Goal: Share content: Distribute website content to other platforms or users

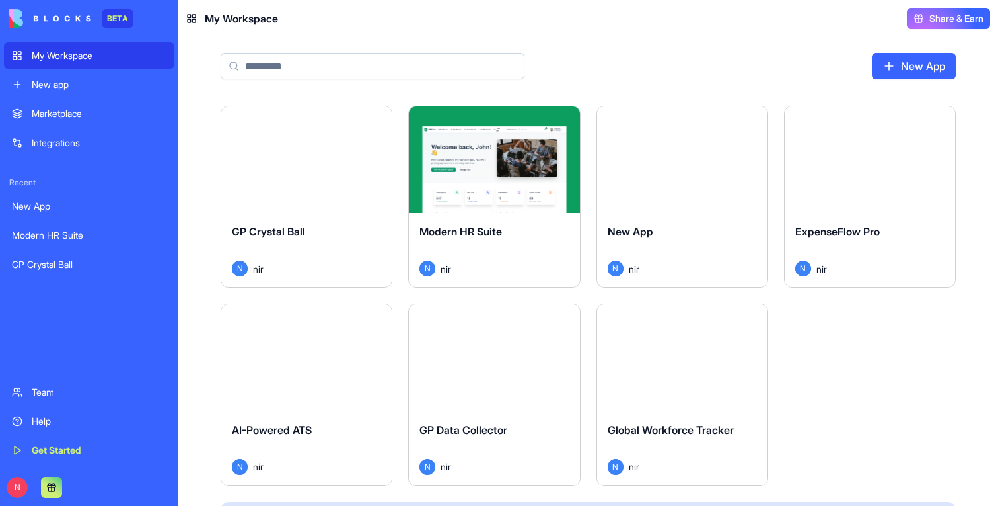
click at [330, 159] on button "Launch" at bounding box center [306, 160] width 99 height 26
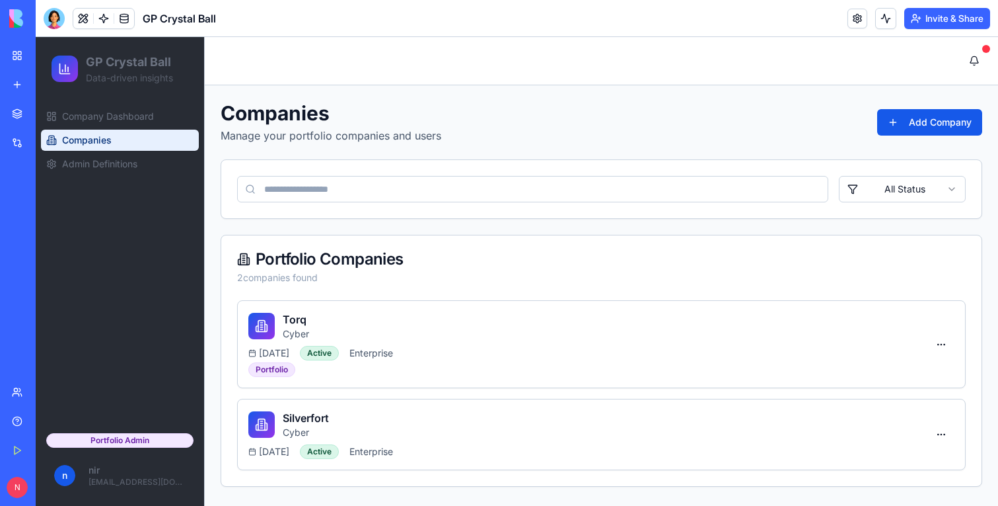
click at [97, 145] on span "Companies" at bounding box center [87, 139] width 50 height 13
click at [97, 120] on span "Company Dashboard" at bounding box center [108, 116] width 92 height 13
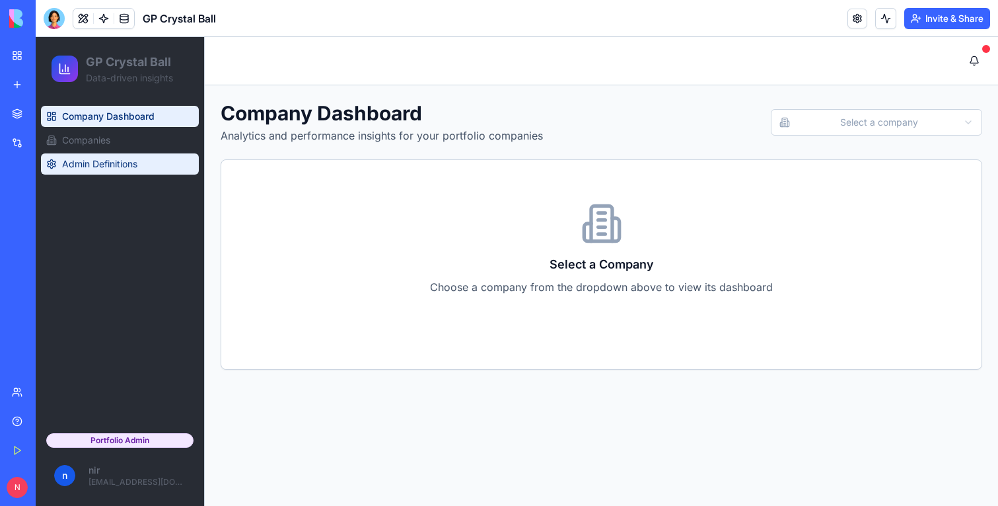
click at [100, 170] on span "Admin Definitions" at bounding box center [99, 163] width 75 height 13
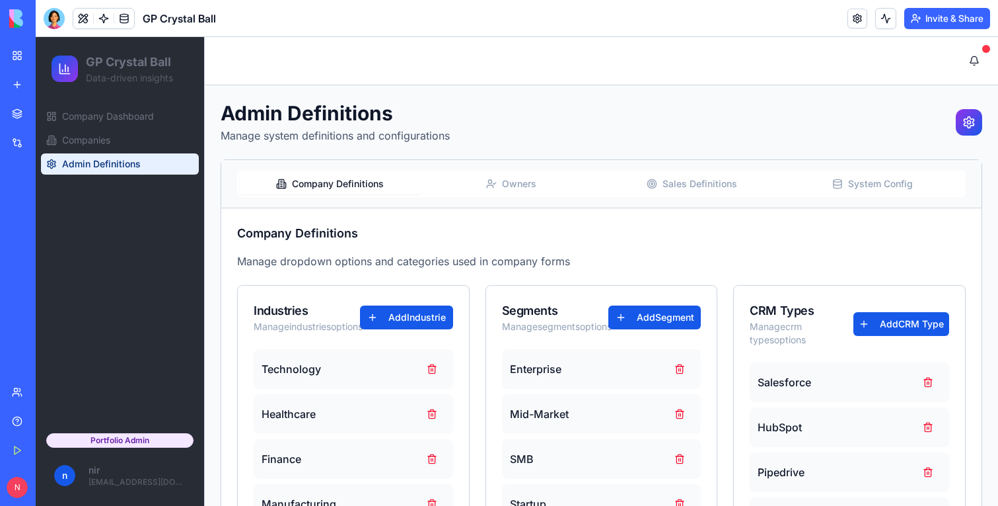
click at [529, 204] on div "Company Definitions Owners Sales Definitions System Config" at bounding box center [601, 184] width 761 height 48
click at [529, 190] on button "Owners" at bounding box center [511, 183] width 181 height 21
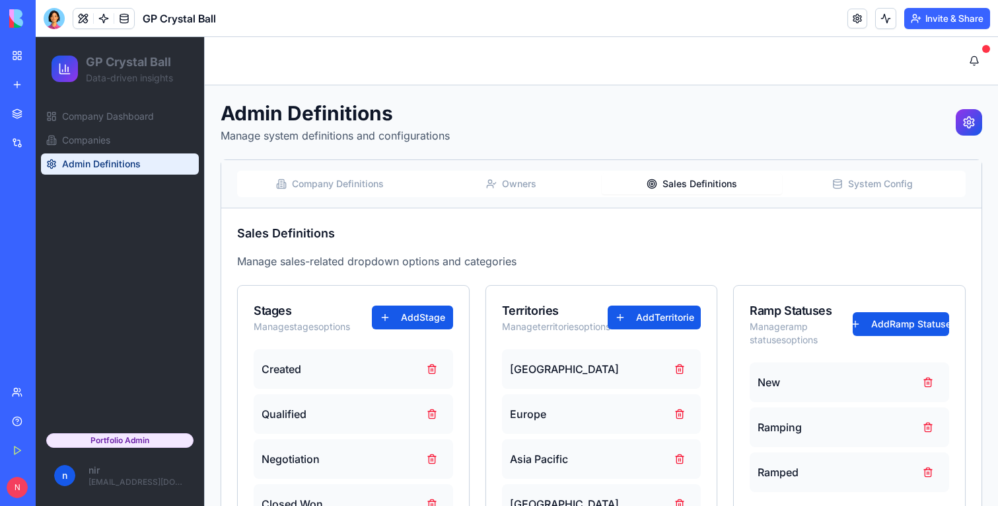
click at [722, 178] on button "Sales Definitions" at bounding box center [692, 183] width 181 height 21
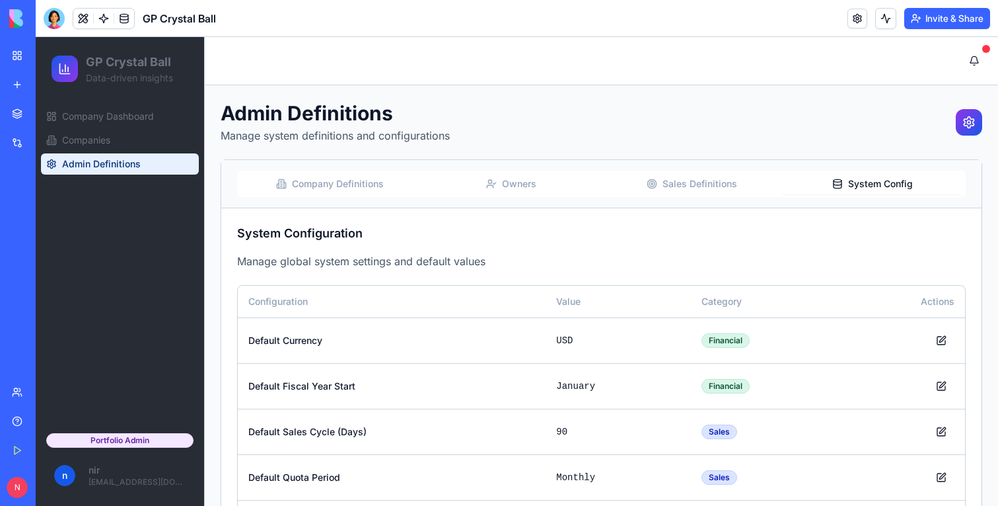
click at [862, 191] on button "System Config" at bounding box center [872, 183] width 181 height 21
click at [126, 106] on link "Company Dashboard" at bounding box center [120, 116] width 158 height 21
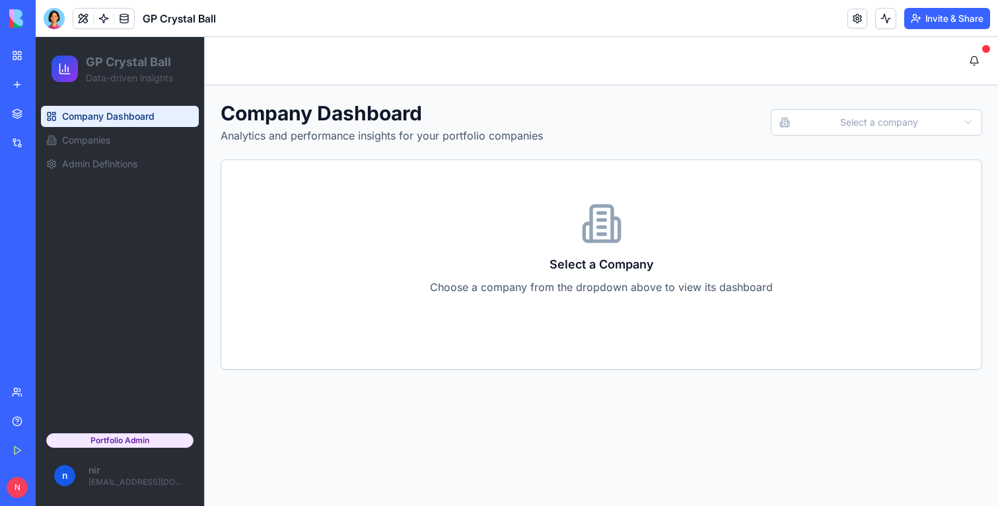
click at [840, 110] on html "GP Crystal Ball Data-driven insights Company Dashboard Companies Admin Definiti…" at bounding box center [517, 271] width 963 height 469
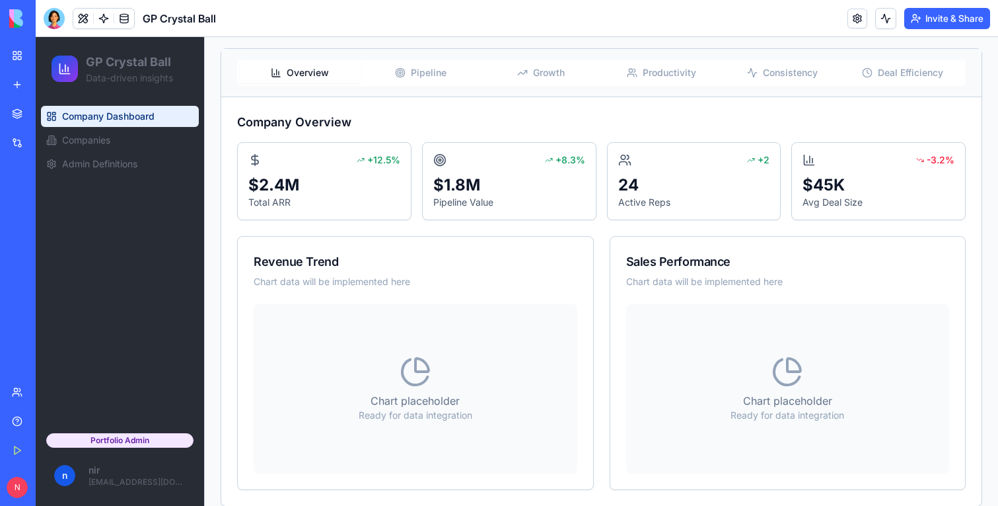
scroll to position [211, 0]
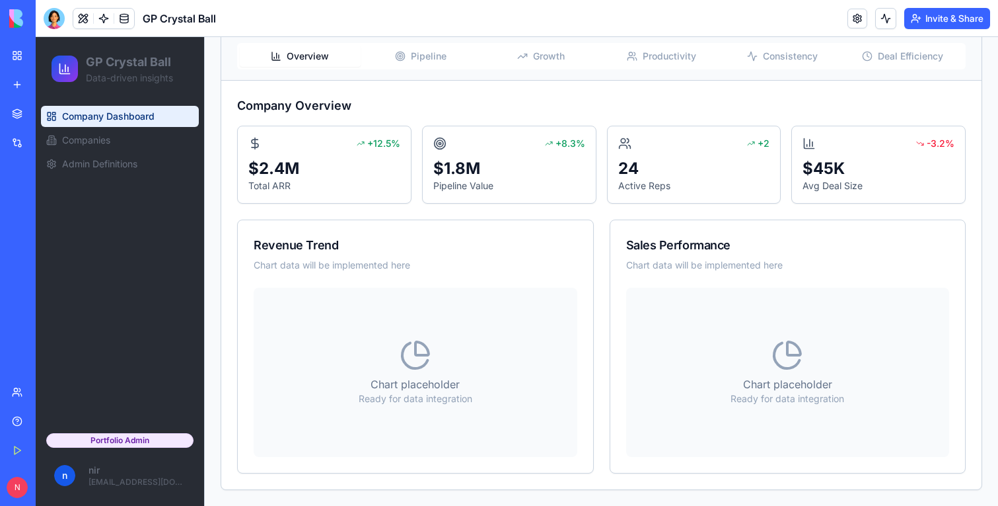
click at [422, 55] on span "Pipeline" at bounding box center [429, 56] width 36 height 13
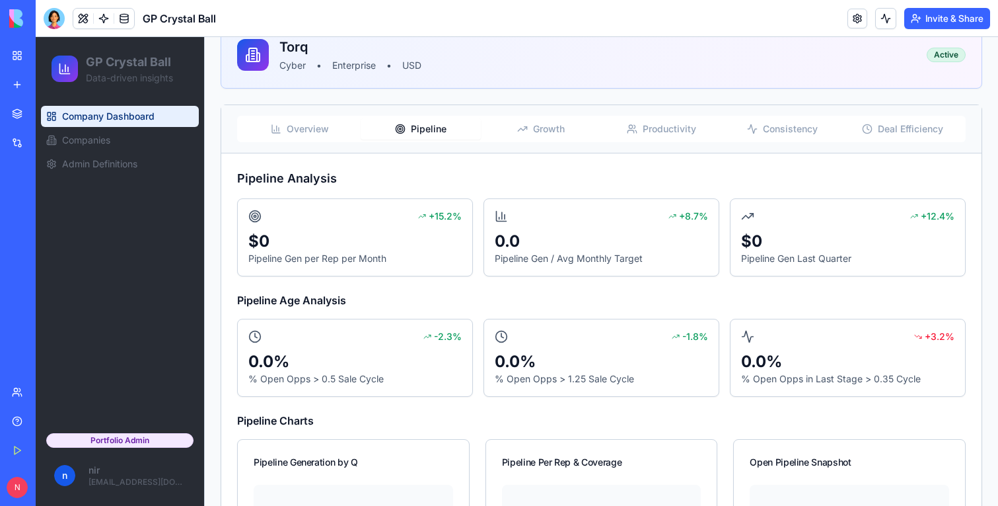
scroll to position [0, 0]
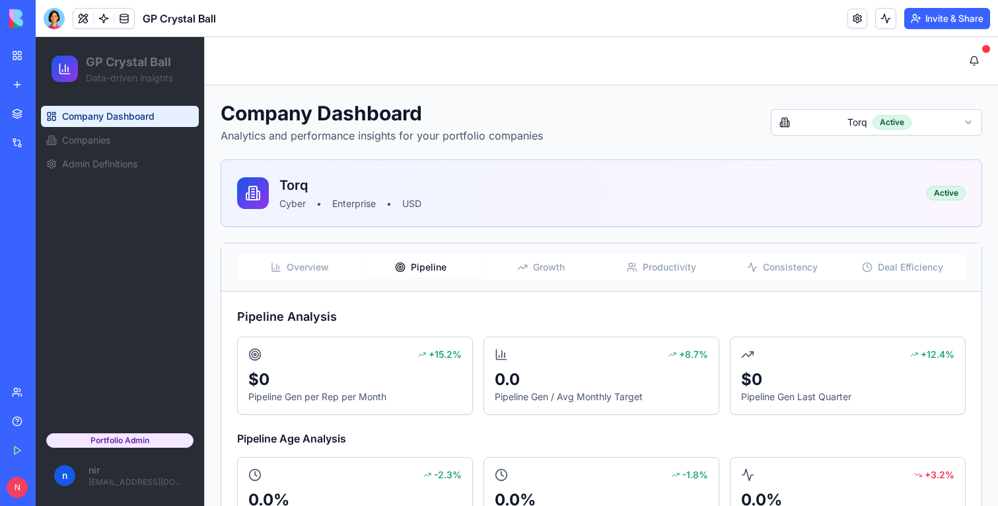
click at [545, 280] on div "Overview Pipeline Growth Productivity Consistency Deal Efficiency" at bounding box center [601, 267] width 729 height 26
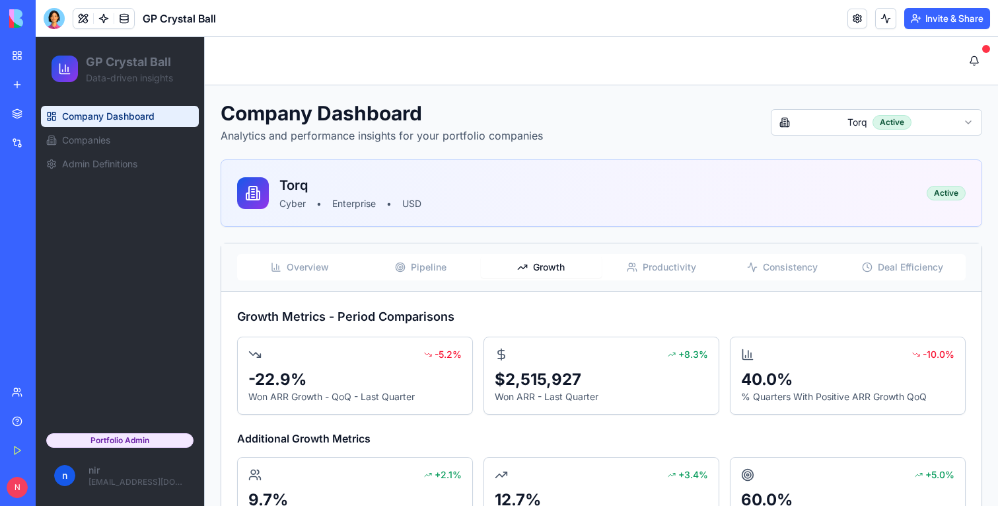
click at [545, 271] on span "Growth" at bounding box center [549, 266] width 32 height 13
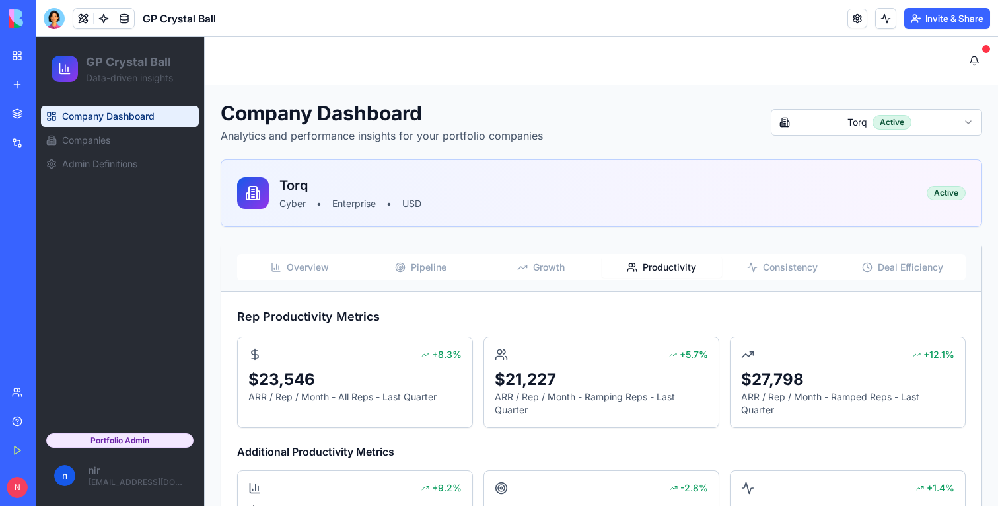
click at [652, 269] on span "Productivity" at bounding box center [670, 266] width 54 height 13
click at [792, 264] on span "Consistency" at bounding box center [790, 266] width 55 height 13
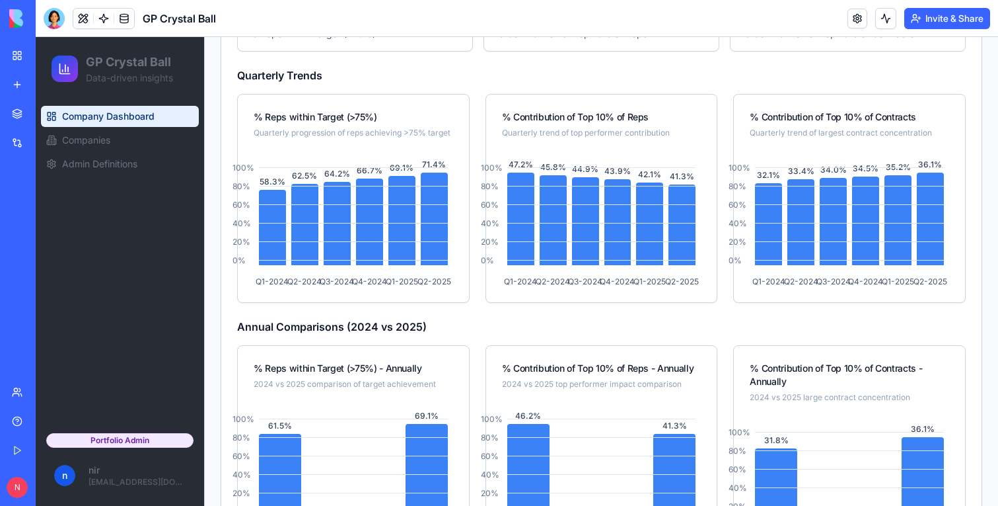
scroll to position [331, 0]
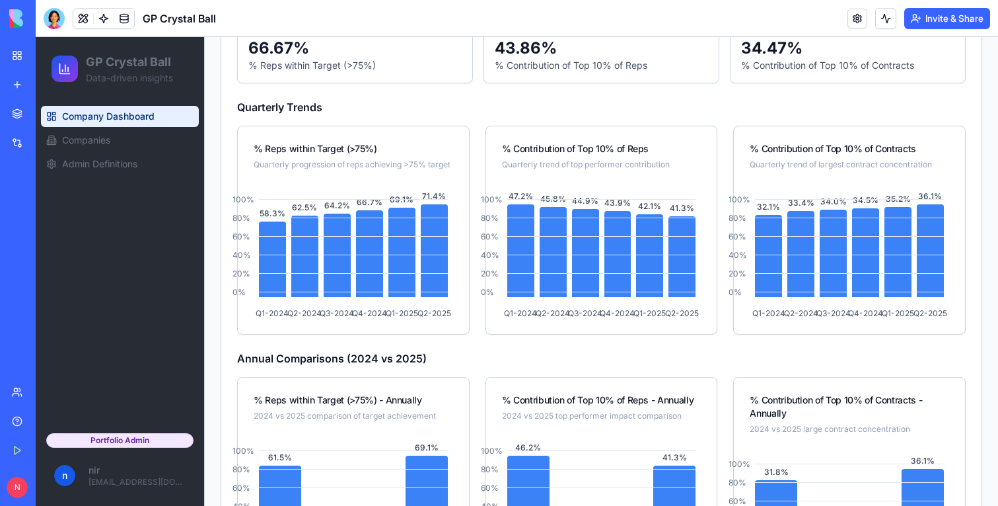
click at [926, 16] on button "Invite & Share" at bounding box center [948, 18] width 86 height 21
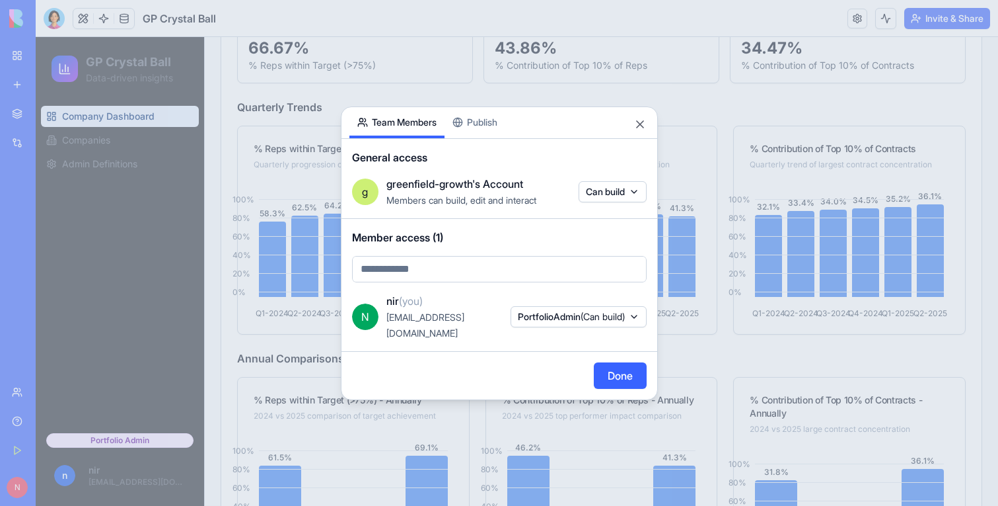
click at [481, 103] on div at bounding box center [499, 253] width 998 height 506
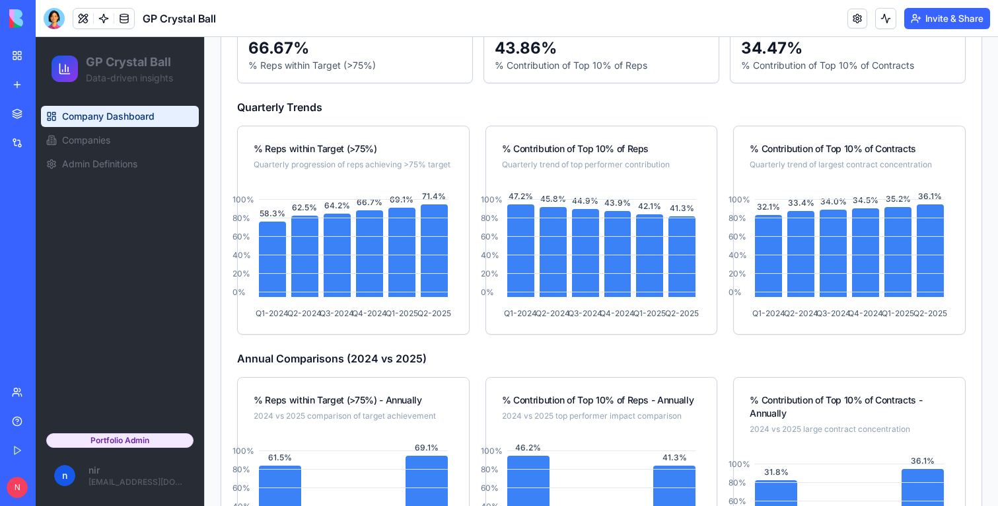
click at [956, 20] on button "Invite & Share" at bounding box center [948, 18] width 86 height 21
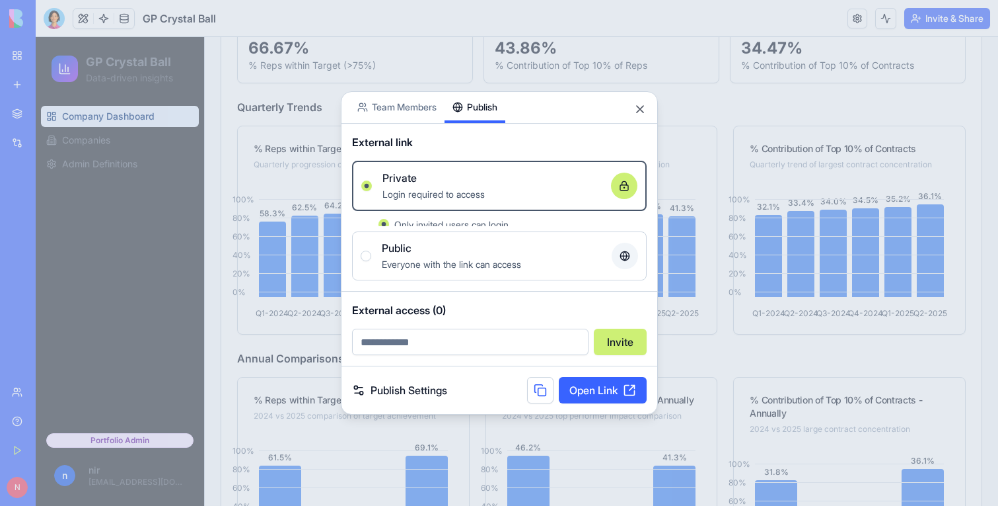
click at [493, 129] on div "Share App Team Members Publish External link Private Login required to access O…" at bounding box center [499, 253] width 317 height 324
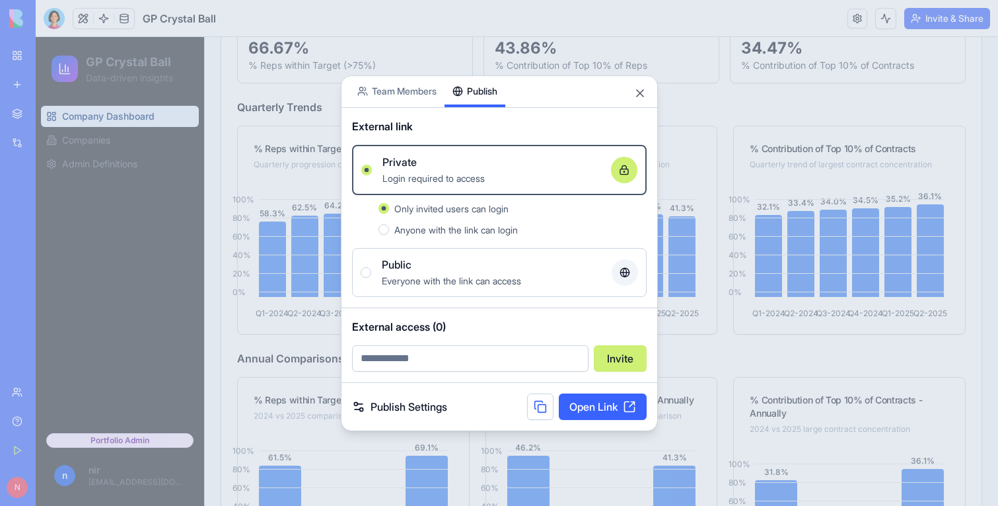
click at [587, 408] on link "Open Link" at bounding box center [603, 406] width 88 height 26
click at [384, 284] on span "Everyone with the link can access" at bounding box center [451, 280] width 139 height 11
click at [371, 278] on button "Public Everyone with the link can access" at bounding box center [366, 272] width 11 height 11
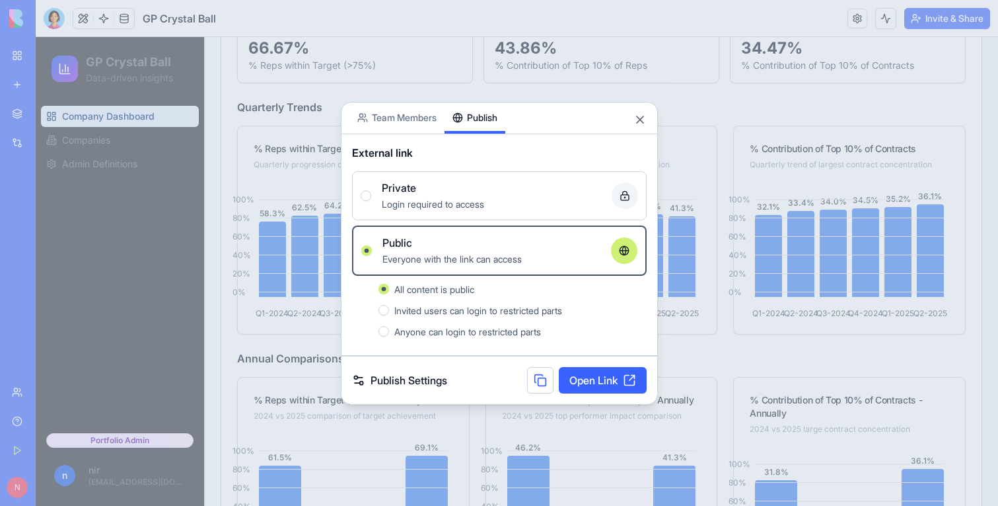
click at [624, 378] on link "Open Link" at bounding box center [603, 380] width 88 height 26
click at [417, 211] on label "Private Login required to access" at bounding box center [499, 195] width 295 height 49
click at [371, 201] on button "Private Login required to access" at bounding box center [366, 195] width 11 height 11
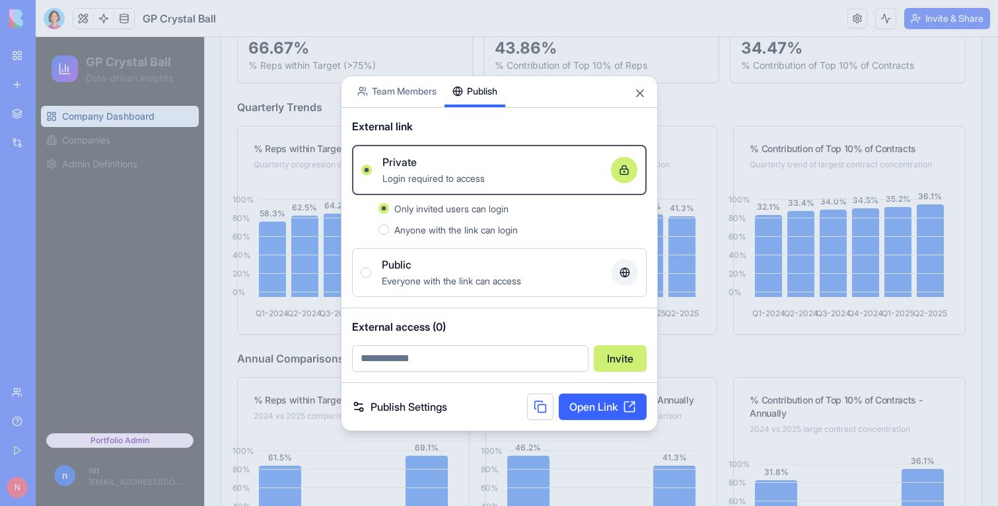
click at [426, 275] on span "Everyone with the link can access" at bounding box center [451, 280] width 139 height 11
click at [371, 274] on button "Public Everyone with the link can access" at bounding box center [366, 272] width 11 height 11
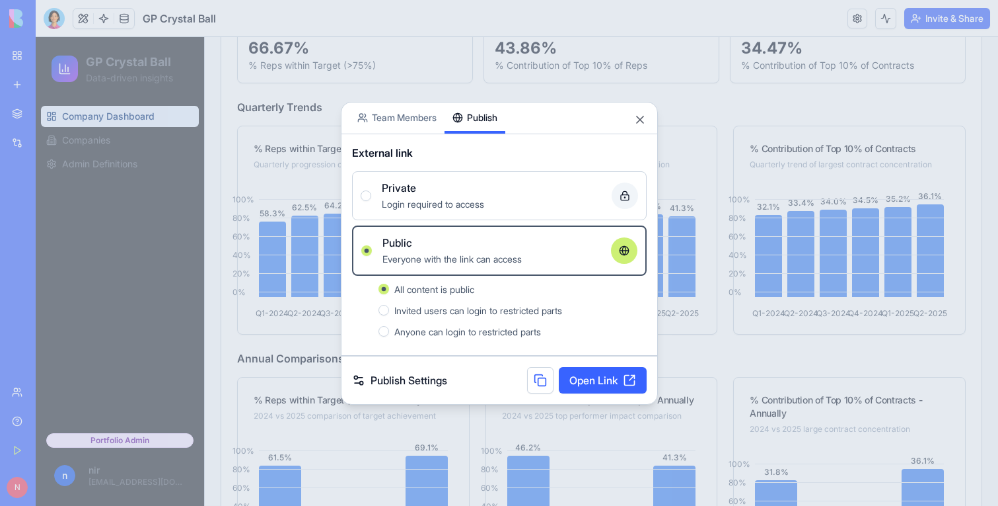
click at [593, 376] on link "Open Link" at bounding box center [603, 380] width 88 height 26
click at [454, 188] on div "Private" at bounding box center [491, 188] width 219 height 16
click at [371, 190] on button "Private Login required to access" at bounding box center [366, 195] width 11 height 11
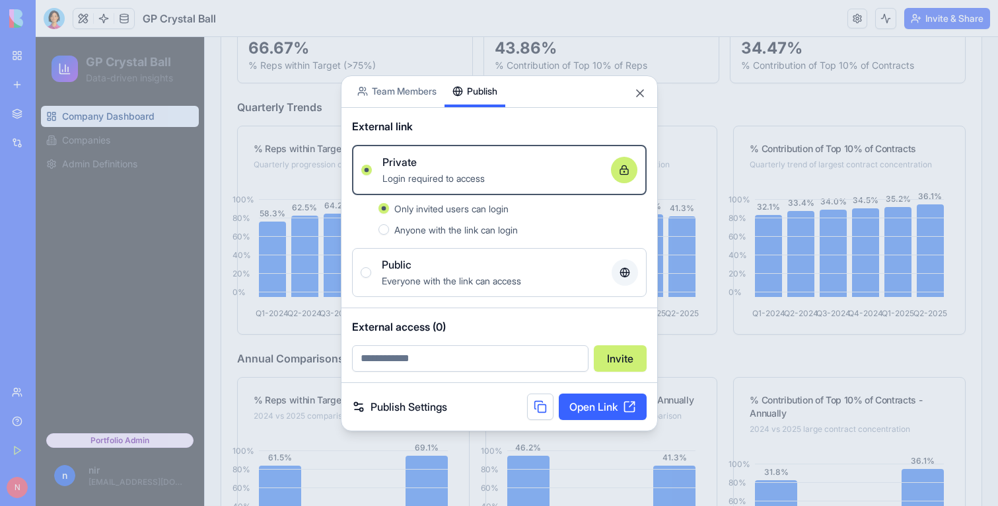
click at [71, 14] on div at bounding box center [499, 253] width 998 height 506
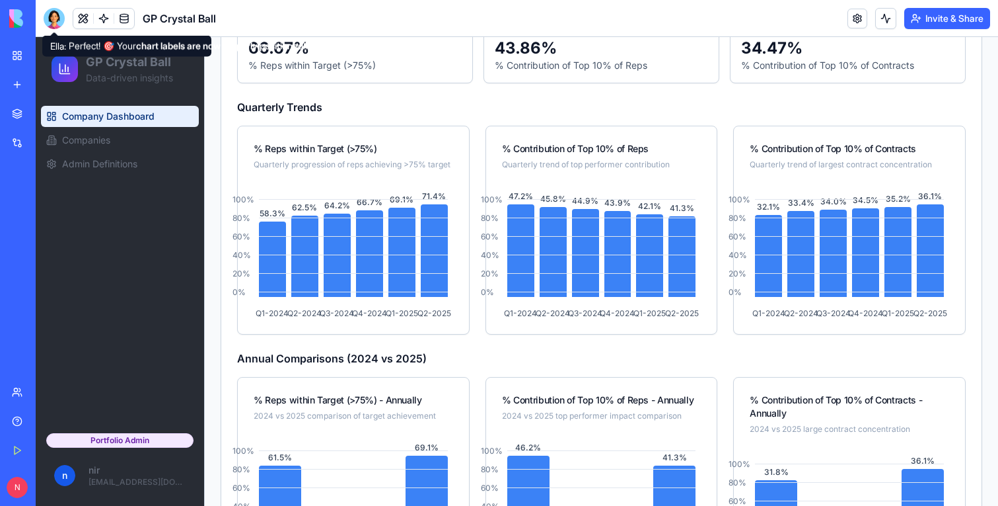
click at [81, 17] on button at bounding box center [83, 19] width 20 height 20
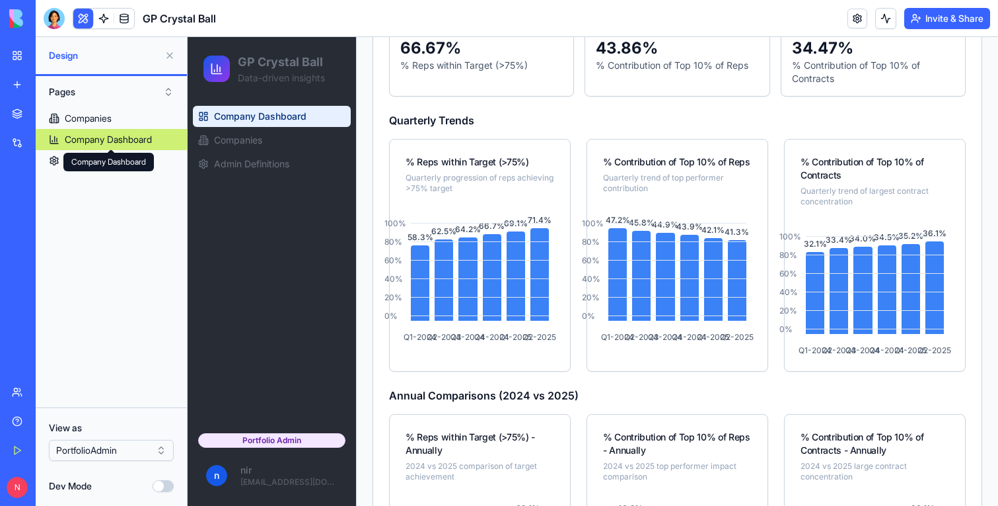
click at [81, 167] on div "Company Dashboard Company Dashboard" at bounding box center [108, 162] width 91 height 19
click at [51, 167] on link "Admin Definitions" at bounding box center [111, 160] width 151 height 21
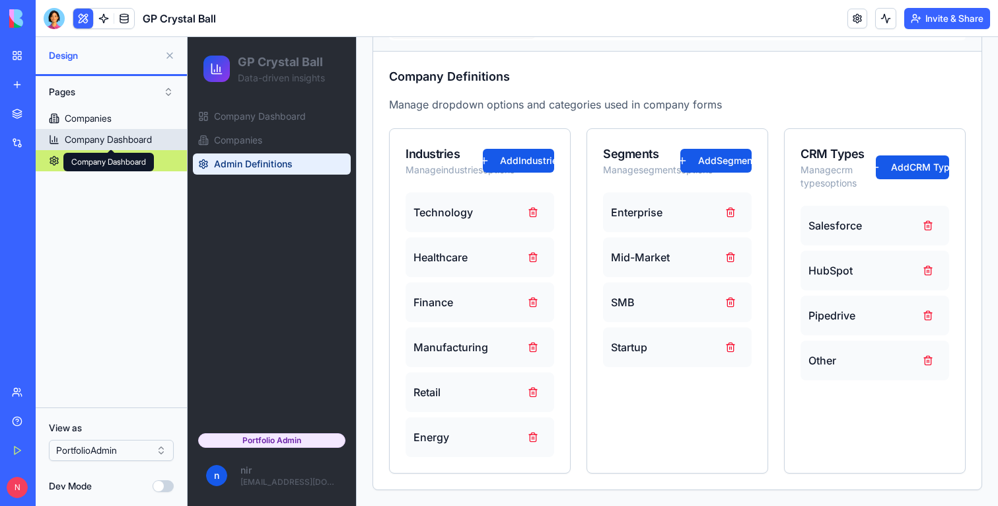
click at [73, 127] on link "Companies" at bounding box center [111, 118] width 151 height 21
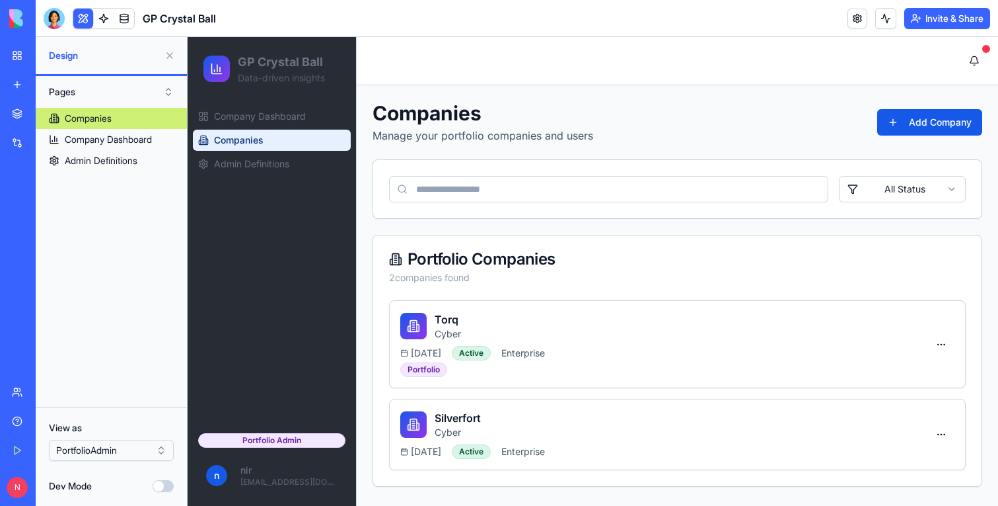
click at [65, 56] on span "Design" at bounding box center [104, 55] width 110 height 13
click at [979, 20] on button "Invite & Share" at bounding box center [948, 18] width 86 height 21
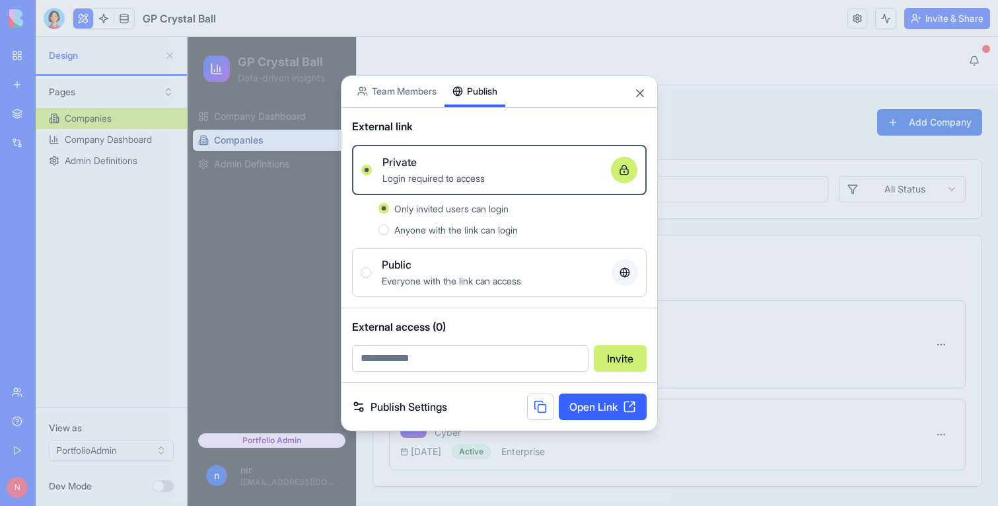
click at [394, 258] on span "Public" at bounding box center [397, 264] width 30 height 16
click at [371, 267] on button "Public Everyone with the link can access" at bounding box center [366, 272] width 11 height 11
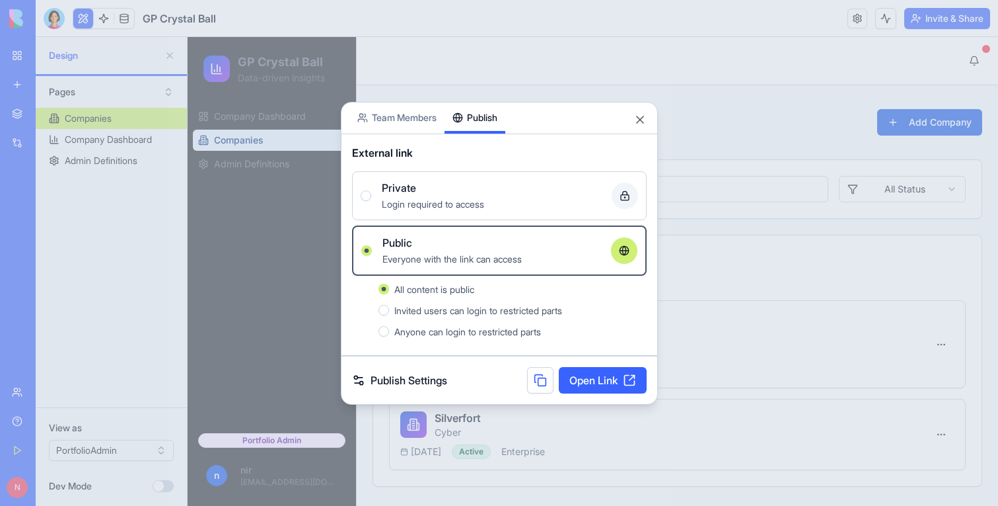
click at [602, 371] on link "Open Link" at bounding box center [603, 380] width 88 height 26
click at [432, 203] on span "Login required to access" at bounding box center [433, 203] width 102 height 11
click at [371, 201] on button "Private Login required to access" at bounding box center [366, 195] width 11 height 11
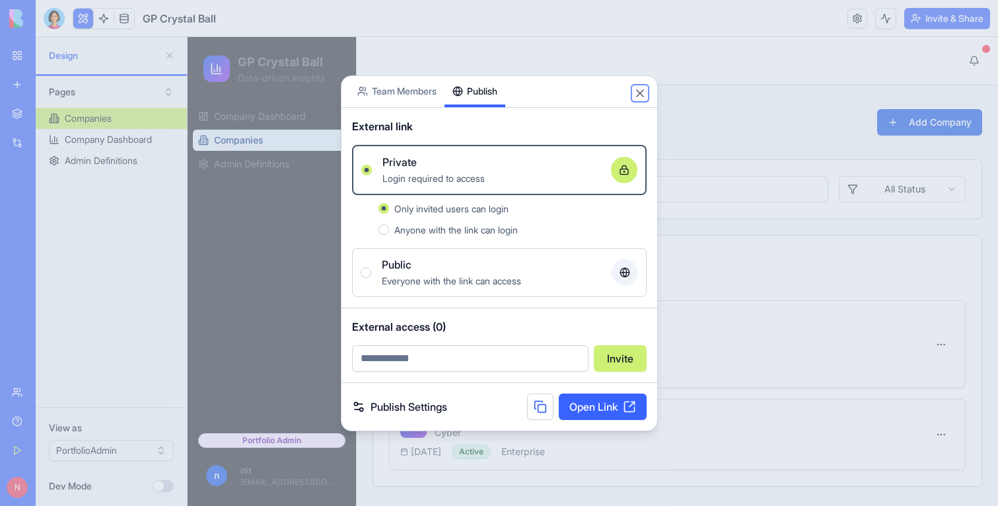
click at [639, 93] on button "Close" at bounding box center [640, 93] width 13 height 13
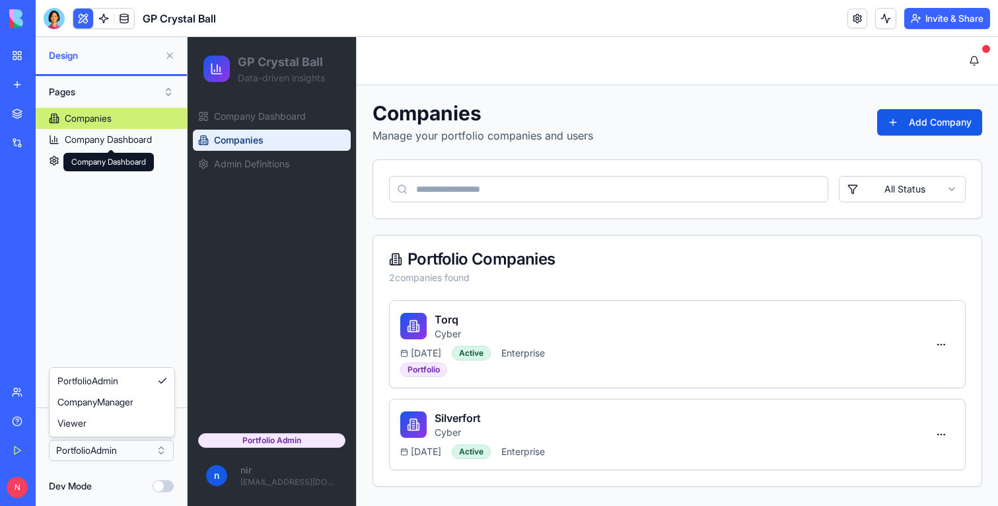
click at [108, 445] on html "BETA My Workspace New app Marketplace Integrations Recent New App Modern HR Sui…" at bounding box center [499, 253] width 998 height 506
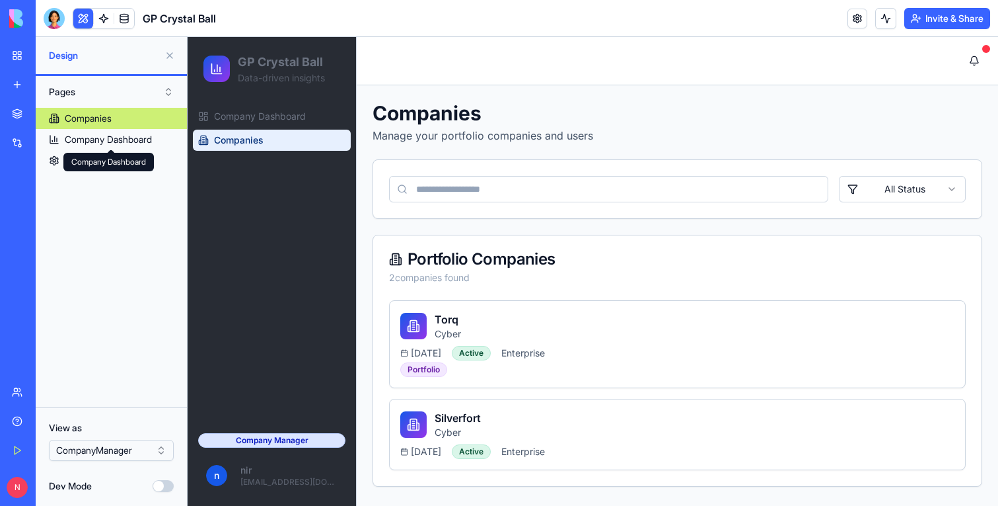
click at [96, 444] on html "BETA My Workspace New app Marketplace Integrations Recent New App Modern HR Sui…" at bounding box center [499, 253] width 998 height 506
click at [102, 447] on html "BETA My Workspace New app Marketplace Integrations Recent New App Modern HR Sui…" at bounding box center [499, 253] width 998 height 506
click at [93, 456] on html "BETA My Workspace New app Marketplace Integrations Recent New App Modern HR Sui…" at bounding box center [499, 253] width 998 height 506
click at [85, 446] on html "BETA My Workspace New app Marketplace Integrations Recent New App Modern HR Sui…" at bounding box center [499, 253] width 998 height 506
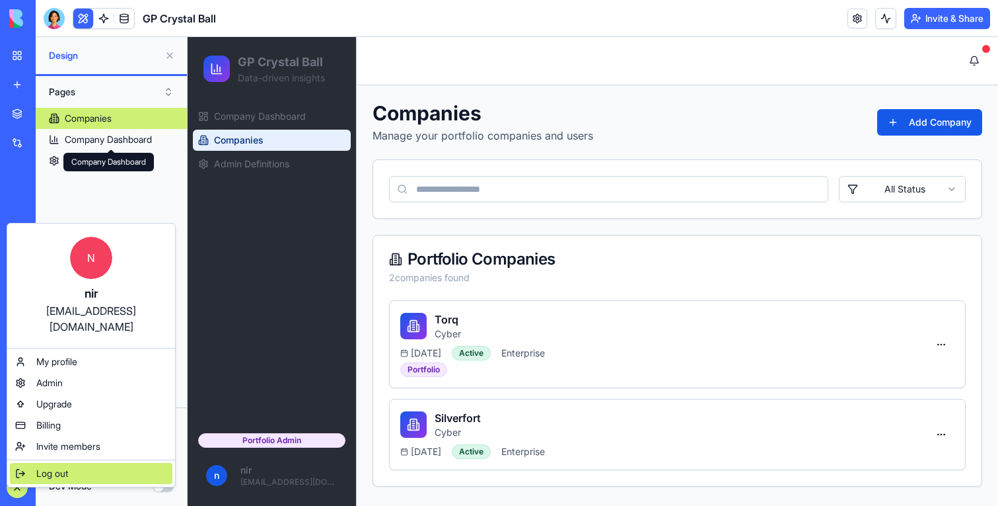
click at [35, 463] on div "Log out" at bounding box center [91, 473] width 163 height 21
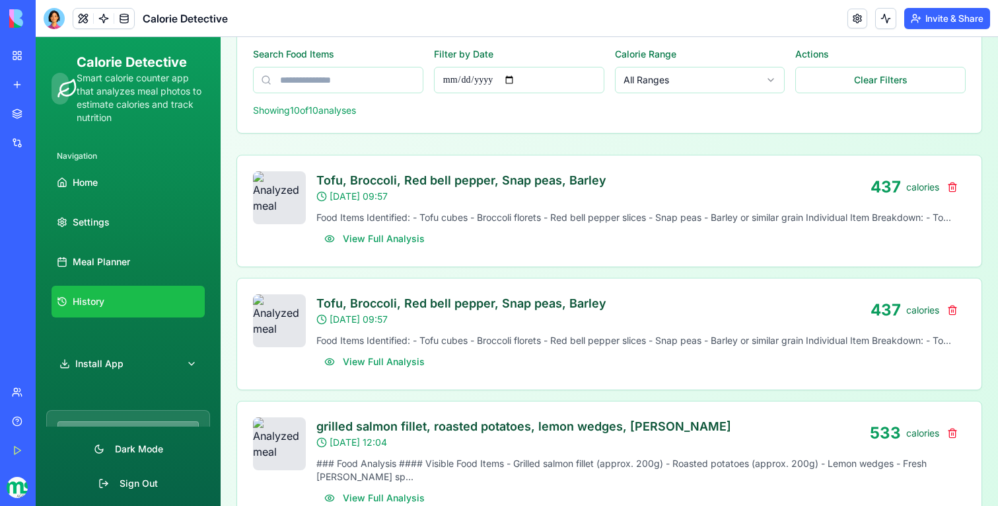
scroll to position [311, 0]
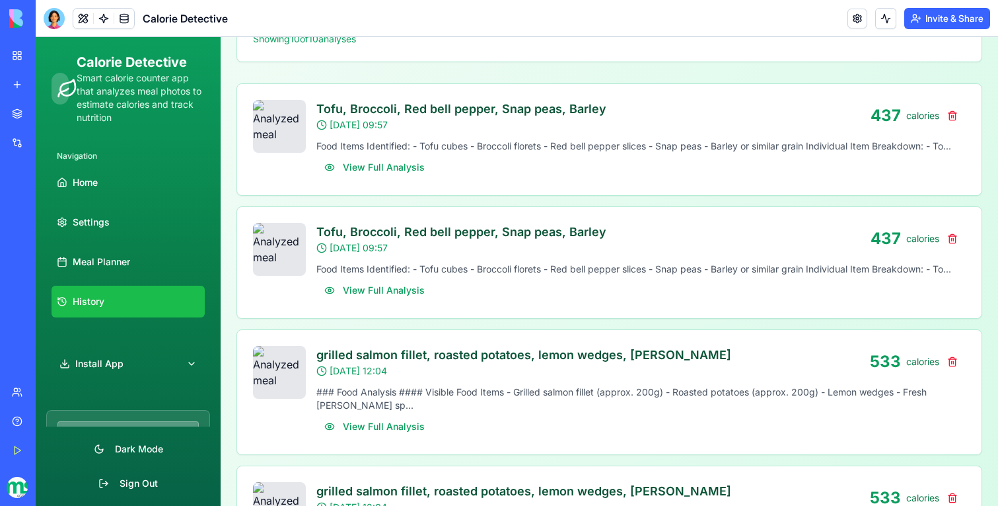
click at [940, 34] on header "Calorie Detective Invite & Share" at bounding box center [517, 18] width 963 height 37
click at [940, 17] on button "Invite & Share" at bounding box center [948, 18] width 86 height 21
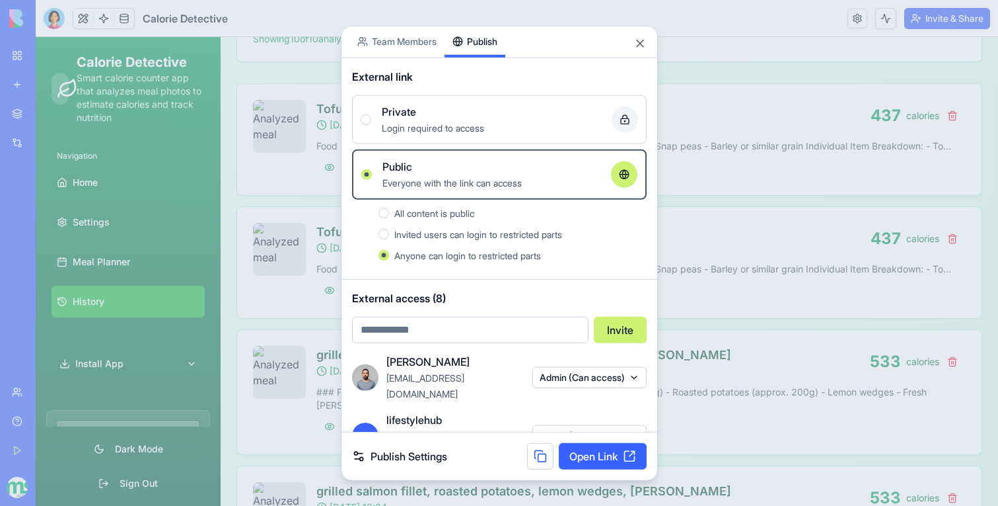
click at [585, 458] on link "Open Link" at bounding box center [603, 456] width 88 height 26
click at [640, 45] on button "Close" at bounding box center [640, 42] width 13 height 13
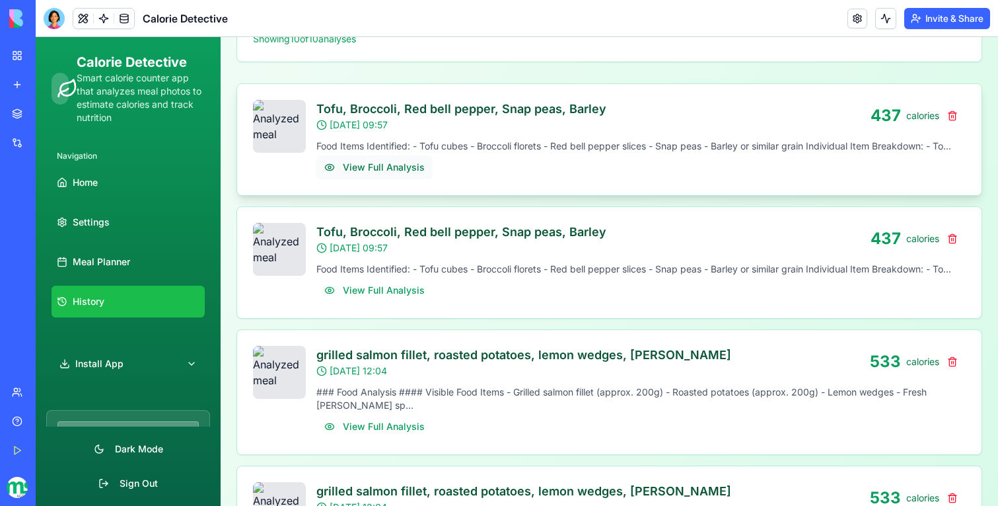
scroll to position [0, 0]
